Goal: Task Accomplishment & Management: Use online tool/utility

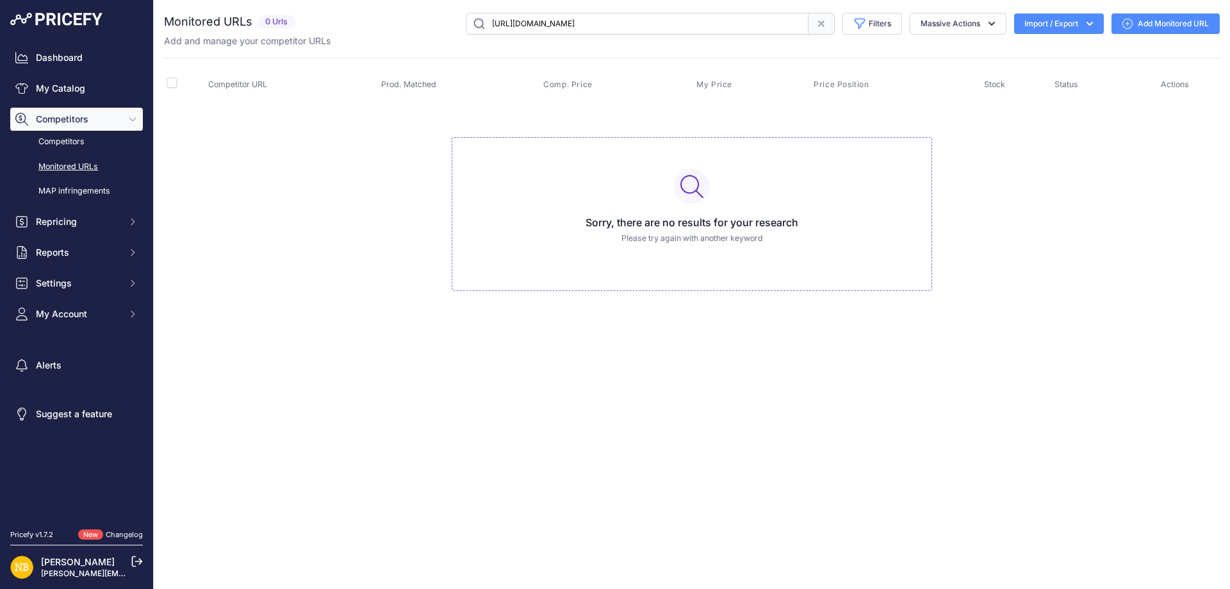
click at [65, 113] on span "Competitors" at bounding box center [78, 119] width 84 height 13
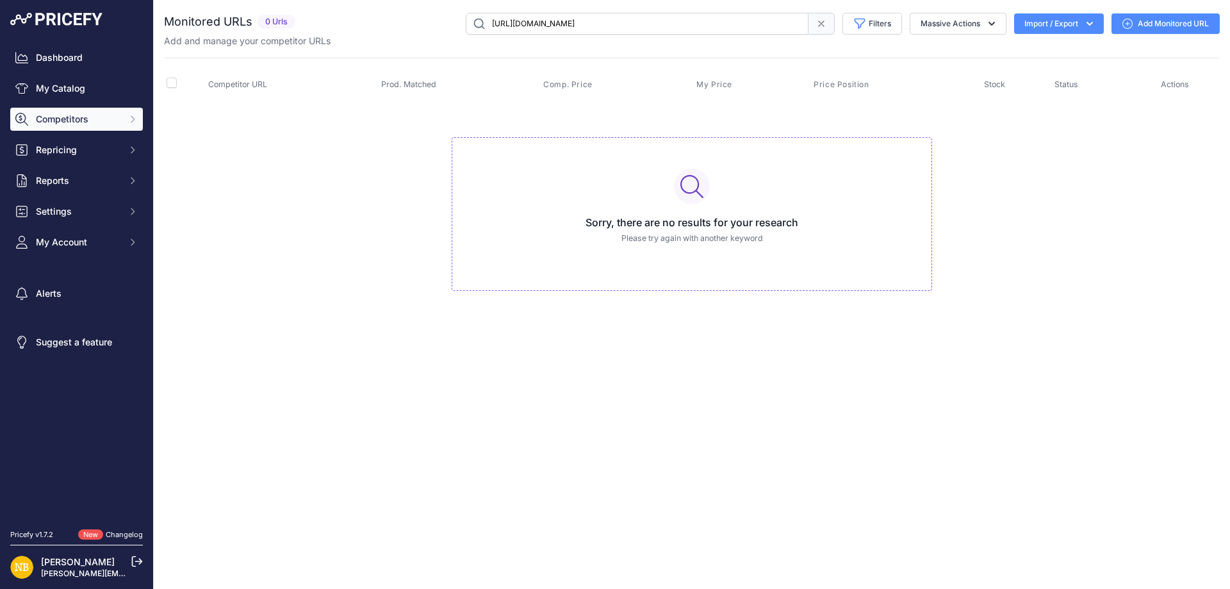
click at [65, 113] on span "Competitors" at bounding box center [78, 119] width 84 height 13
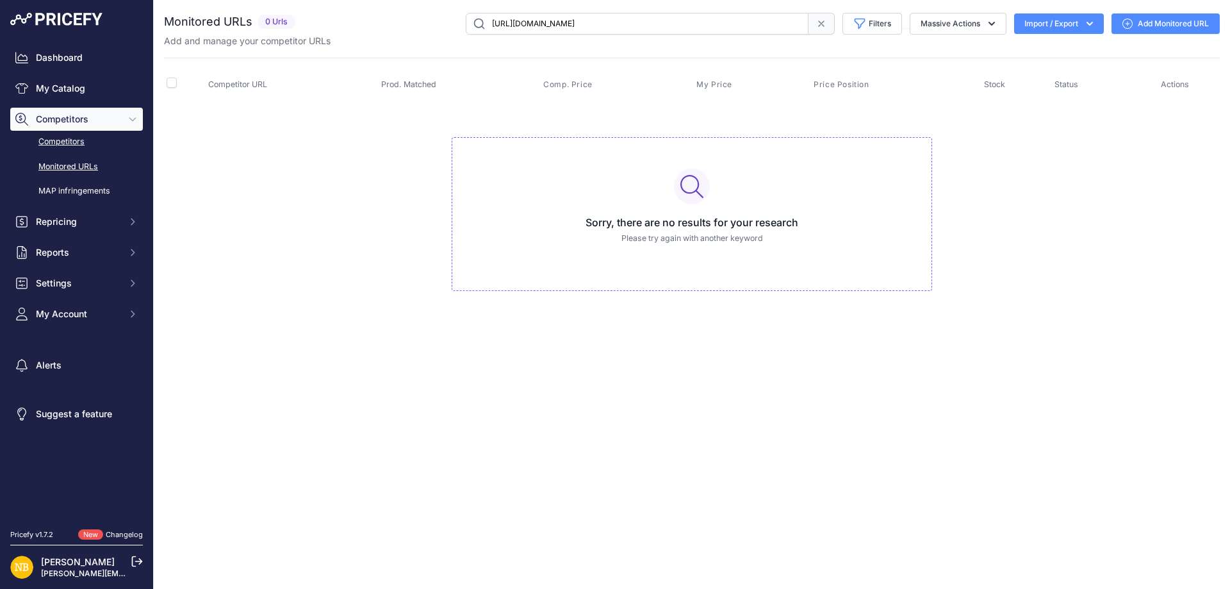
click at [46, 139] on link "Competitors" at bounding box center [76, 142] width 133 height 22
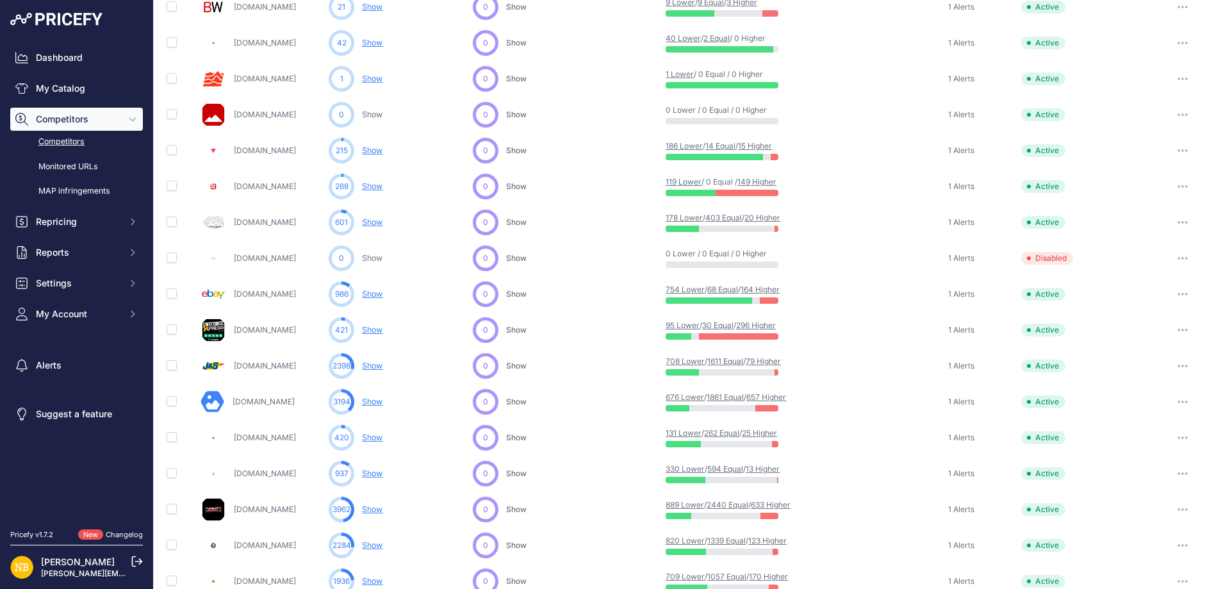
scroll to position [491, 0]
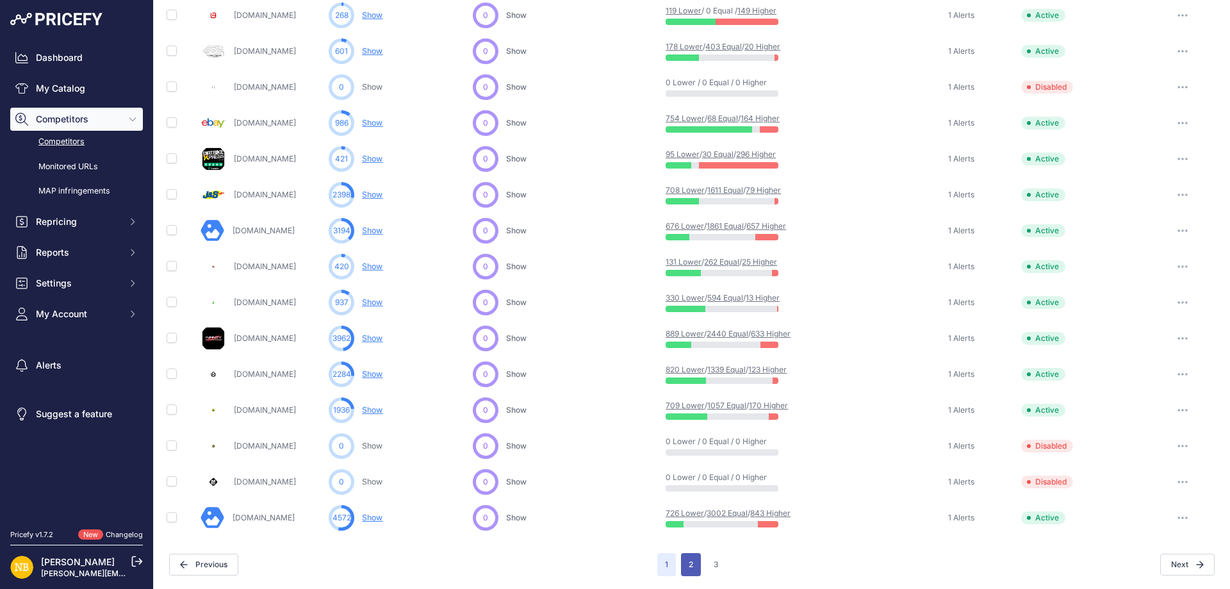
click at [683, 563] on button "2" at bounding box center [691, 564] width 20 height 23
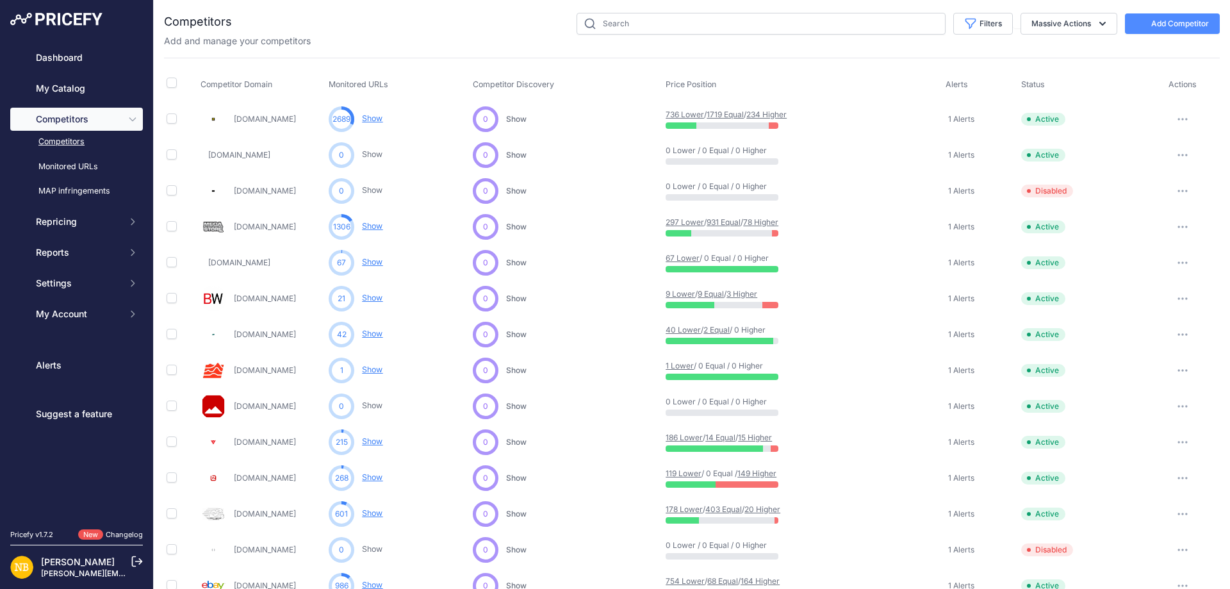
click at [616, 12] on div "You are not connected to the internet. Competitors" at bounding box center [692, 525] width 1056 height 1051
click at [605, 13] on input "text" at bounding box center [760, 24] width 369 height 22
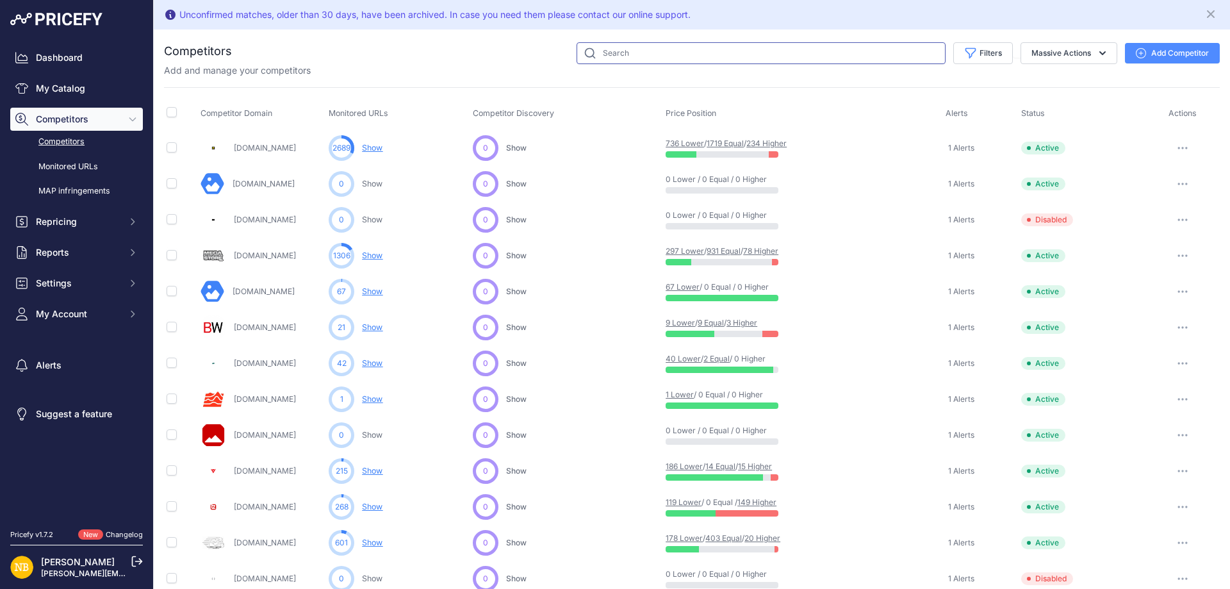
paste input "9589914927442"
type input "9589914927442"
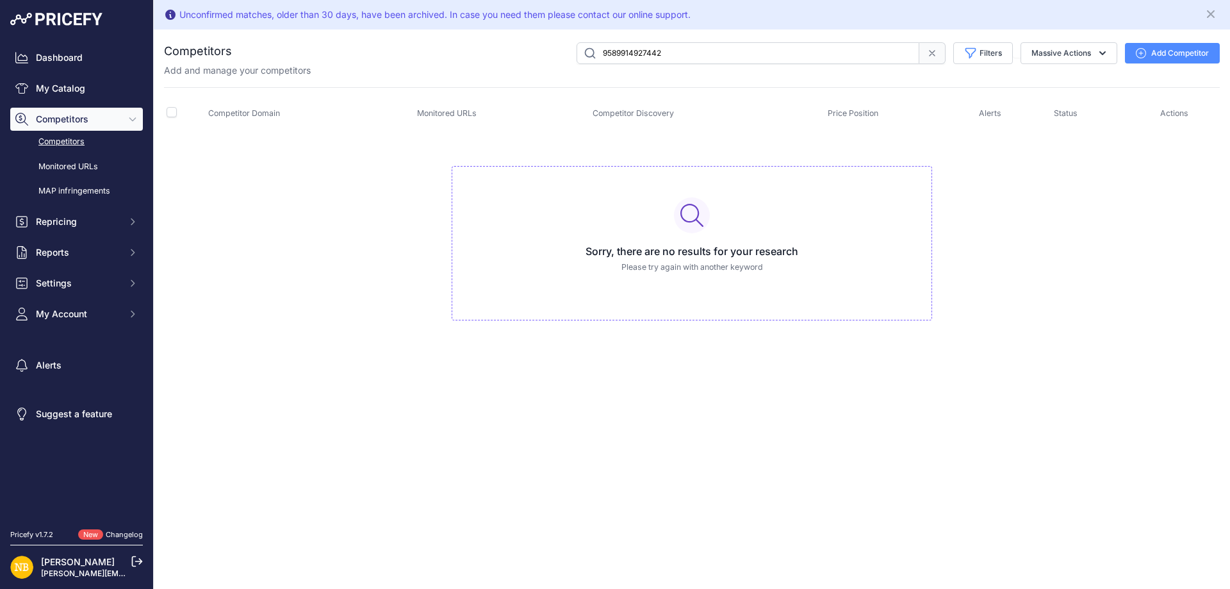
click at [927, 52] on icon at bounding box center [932, 53] width 10 height 10
